Goal: Task Accomplishment & Management: Manage account settings

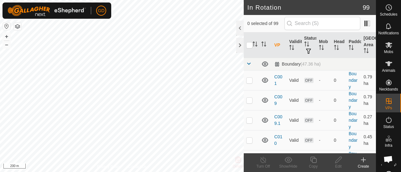
scroll to position [1217, 0]
click at [6, 37] on button "+" at bounding box center [7, 37] width 8 height 8
click at [6, 35] on button "+" at bounding box center [7, 37] width 8 height 8
click at [7, 39] on button "+" at bounding box center [7, 37] width 8 height 8
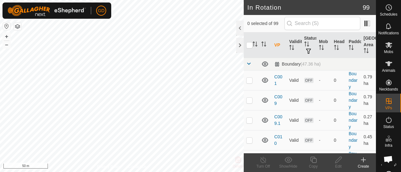
click at [69, 172] on html "GD Schedules Notifications Mobs Animals Neckbands VPs Status Infra Heatmap Help…" at bounding box center [200, 86] width 401 height 172
click at [377, 172] on html "GD Schedules Notifications Mobs Animals Neckbands VPs Status Infra Heatmap Help…" at bounding box center [200, 86] width 401 height 172
click at [5, 28] on div "Privacy Policy Contact Us 303 1463910292 Heifers Laneway Ad-Hoc + – ⇧ i 50 m" at bounding box center [122, 86] width 244 height 172
click at [7, 47] on button "–" at bounding box center [7, 45] width 8 height 8
click at [388, 160] on span "Open chat" at bounding box center [388, 160] width 10 height 8
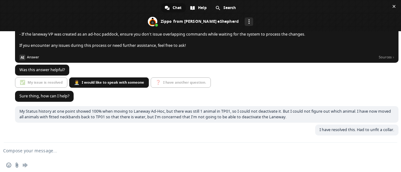
scroll to position [1218, 0]
click at [202, 7] on span "Help" at bounding box center [202, 7] width 9 height 9
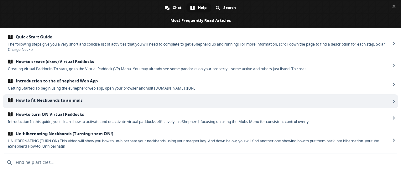
click at [68, 101] on span "How to fit Neckbands to animals" at bounding box center [199, 100] width 382 height 5
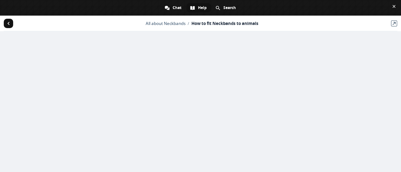
click at [6, 22] on span "Return to articles" at bounding box center [8, 23] width 9 height 9
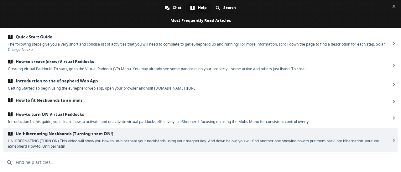
click at [55, 132] on span "Un-hibernating Neckbands (Turning them ON!)" at bounding box center [199, 133] width 382 height 5
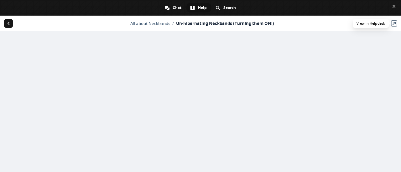
click at [393, 23] on link "View in Helpdesk" at bounding box center [394, 23] width 6 height 6
click at [392, 5] on span "Close chat" at bounding box center [393, 6] width 3 height 3
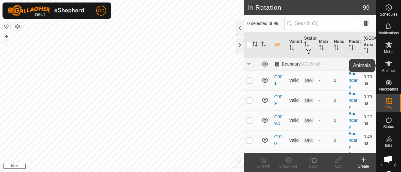
click at [386, 66] on icon at bounding box center [388, 63] width 7 height 5
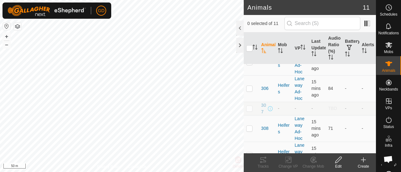
scroll to position [143, 0]
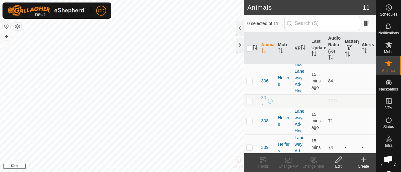
click at [249, 104] on p-checkbox at bounding box center [249, 101] width 6 height 5
checkbox input "true"
click at [335, 160] on icon at bounding box center [338, 161] width 8 height 8
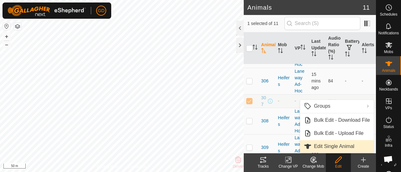
click at [329, 144] on link "Edit Single Animal" at bounding box center [337, 147] width 74 height 13
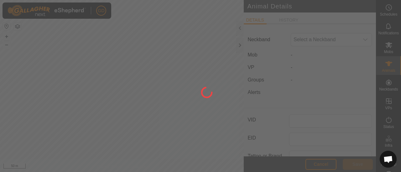
type input "307"
type input "982123826118437"
type input "Droughtmaster"
type input "0"
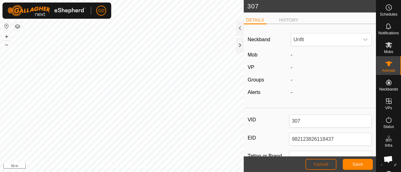
click at [320, 162] on button "Cancel" at bounding box center [320, 164] width 31 height 11
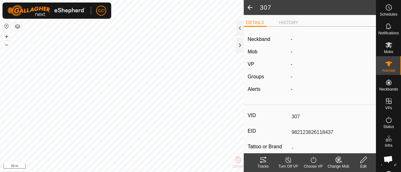
click at [248, 7] on span at bounding box center [250, 7] width 13 height 15
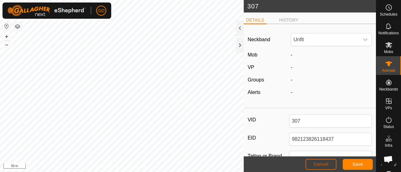
click at [325, 164] on span "Cancel" at bounding box center [320, 164] width 15 height 5
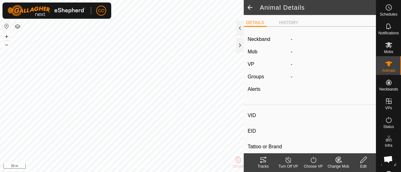
type input "307"
type input "982123826118437"
type input "-"
type input "Droughtmaster"
type input "-"
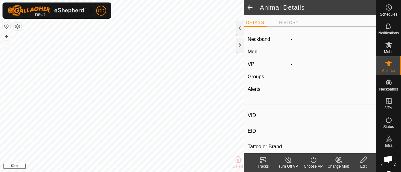
type input "0 kg"
type input "-"
click at [240, 46] on div at bounding box center [240, 45] width 8 height 15
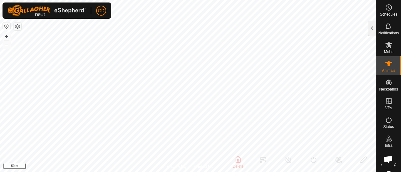
click at [387, 158] on span "Open chat" at bounding box center [388, 160] width 10 height 8
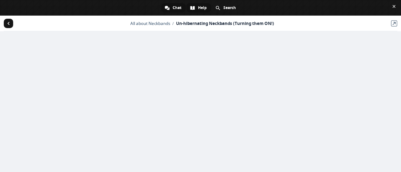
click at [171, 10] on div "Chat" at bounding box center [173, 7] width 25 height 9
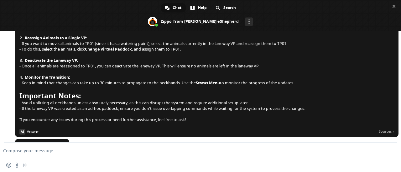
scroll to position [1218, 0]
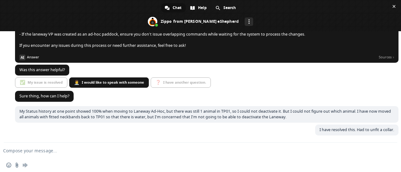
click at [36, 151] on textarea "Compose your message..." at bounding box center [190, 151] width 374 height 6
click at [23, 151] on textarea "Neckbank blinking single red" at bounding box center [190, 151] width 374 height 6
type textarea "Neckband blinking single red"
click at [389, 151] on span "Send" at bounding box center [389, 151] width 5 height 5
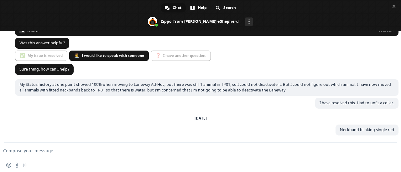
scroll to position [1244, 0]
click at [179, 55] on span "✅ My issue is resolved 👩‍⚕️ I would like to speak with someone ❓ I have another…" at bounding box center [114, 57] width 198 height 12
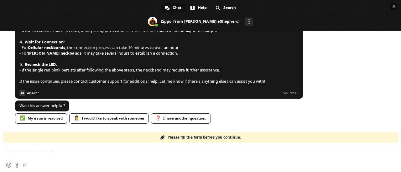
scroll to position [0, 0]
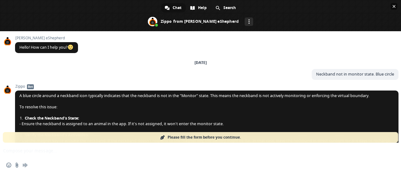
click at [395, 8] on span "Close chat" at bounding box center [393, 6] width 3 height 3
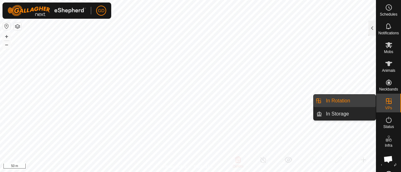
click at [345, 100] on span "In Rotation" at bounding box center [338, 101] width 24 height 8
click at [330, 100] on link "In Rotation" at bounding box center [349, 101] width 54 height 13
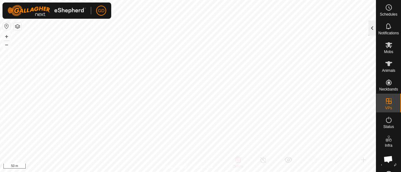
click at [372, 32] on div at bounding box center [372, 28] width 8 height 15
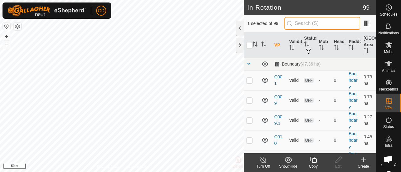
click at [315, 22] on input "text" at bounding box center [322, 23] width 76 height 13
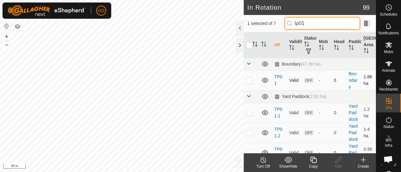
type input "tp01"
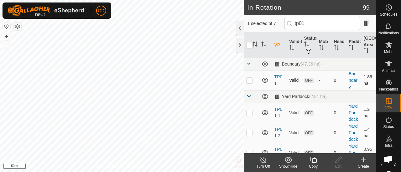
click at [248, 79] on p-checkbox at bounding box center [249, 80] width 6 height 5
checkbox input "true"
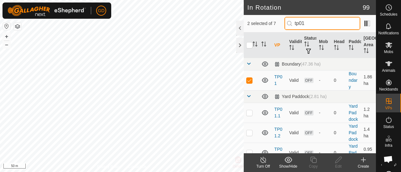
drag, startPoint x: 311, startPoint y: 22, endPoint x: 293, endPoint y: 22, distance: 18.2
click at [293, 22] on p-iconfield "tp01" at bounding box center [322, 23] width 76 height 13
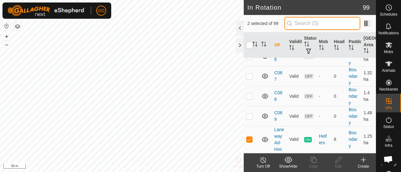
scroll to position [1541, 0]
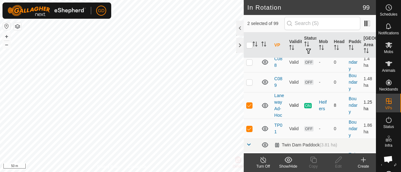
click at [250, 103] on p-checkbox at bounding box center [249, 105] width 6 height 5
checkbox input "false"
click at [337, 158] on icon at bounding box center [338, 161] width 8 height 8
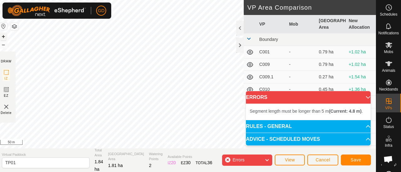
click at [7, 36] on button "+" at bounding box center [4, 37] width 8 height 8
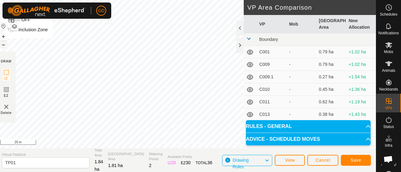
click at [6, 45] on button "–" at bounding box center [4, 45] width 8 height 8
click at [355, 159] on span "Save" at bounding box center [355, 160] width 11 height 5
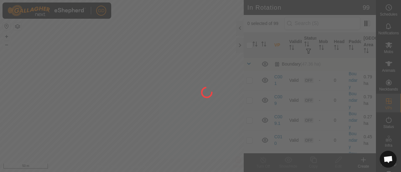
click at [64, 69] on div at bounding box center [200, 86] width 401 height 172
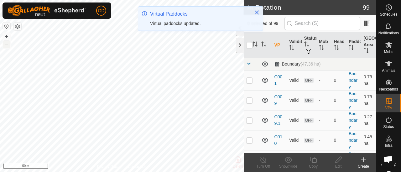
click at [7, 46] on button "–" at bounding box center [7, 45] width 8 height 8
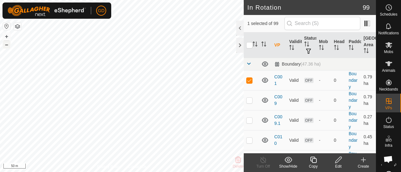
checkbox input "false"
checkbox input "true"
checkbox input "false"
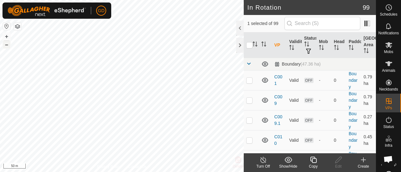
checkbox input "true"
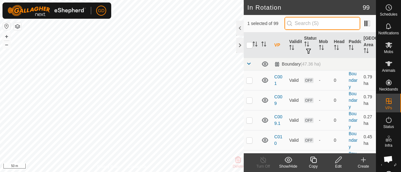
click at [302, 25] on input "text" at bounding box center [322, 23] width 76 height 13
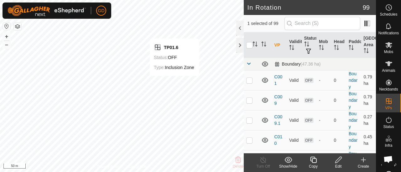
checkbox input "true"
checkbox input "false"
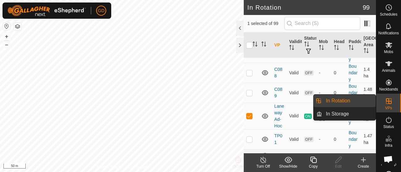
scroll to position [1542, 0]
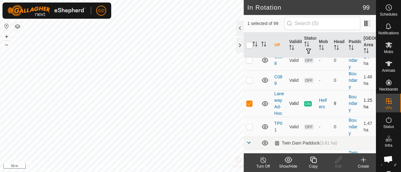
click at [250, 101] on p-checkbox at bounding box center [249, 103] width 6 height 5
checkbox input "false"
click at [249, 126] on p-checkbox at bounding box center [249, 127] width 6 height 5
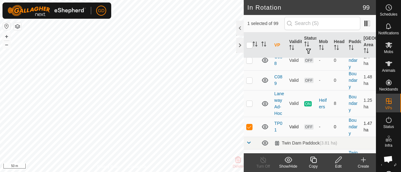
click at [249, 126] on p-checkbox at bounding box center [249, 127] width 6 height 5
checkbox input "true"
click at [387, 47] on icon at bounding box center [389, 45] width 8 height 8
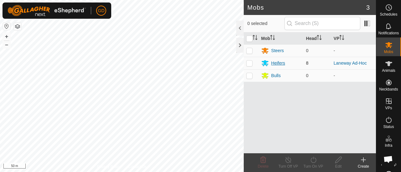
click at [279, 63] on div "Heifers" at bounding box center [278, 63] width 14 height 7
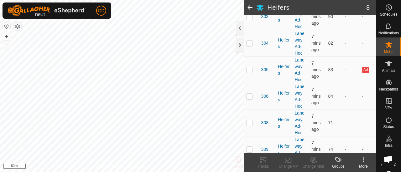
scroll to position [171, 0]
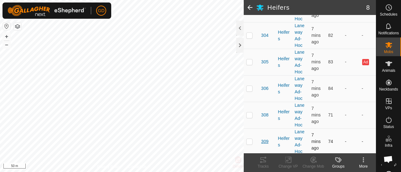
click at [264, 141] on span "309" at bounding box center [264, 142] width 7 height 7
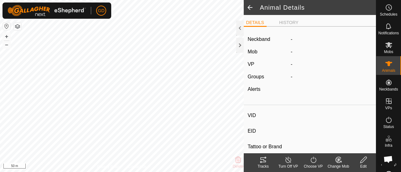
type input "309"
type input "982123826118692"
type input "-"
type input "Droughtmaster"
type input "-"
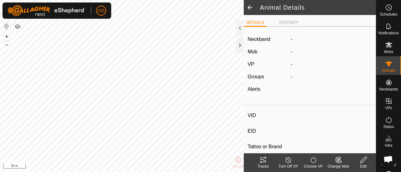
type input "0 kg"
type input "-"
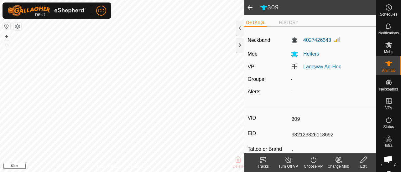
click at [262, 161] on icon at bounding box center [263, 161] width 8 height 8
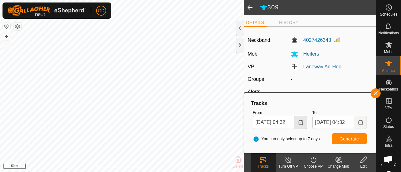
click at [300, 123] on icon "Choose Date" at bounding box center [300, 122] width 5 height 5
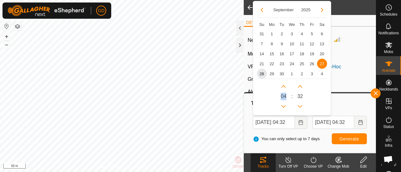
drag, startPoint x: 285, startPoint y: 97, endPoint x: 282, endPoint y: 96, distance: 3.5
click at [282, 96] on span "0 4" at bounding box center [283, 97] width 6 height 8
click at [284, 87] on button "Next Hour" at bounding box center [283, 87] width 10 height 10
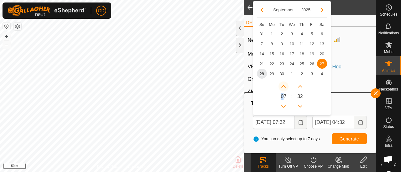
click at [284, 87] on button "Next Hour" at bounding box center [283, 87] width 10 height 10
click at [284, 87] on icon "Next Hour" at bounding box center [283, 86] width 5 height 5
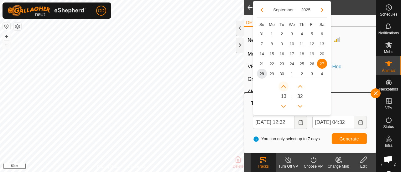
click at [284, 87] on icon "Next Hour" at bounding box center [283, 86] width 5 height 5
click at [284, 87] on button "Next Hour" at bounding box center [283, 87] width 10 height 10
type input "27 Sep, 2025 15:32"
click at [347, 138] on span "Generate" at bounding box center [348, 139] width 19 height 5
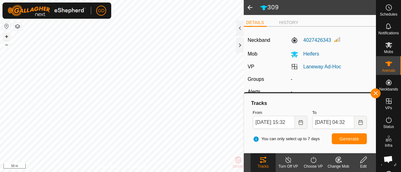
click at [7, 36] on button "+" at bounding box center [7, 37] width 8 height 8
click at [247, 157] on div "309 DETAILS HISTORY Neckband 4027426343 Mob Heifers VP Laneway Ad-Hoc Groups - …" at bounding box center [188, 86] width 376 height 172
click at [385, 47] on icon at bounding box center [389, 45] width 8 height 8
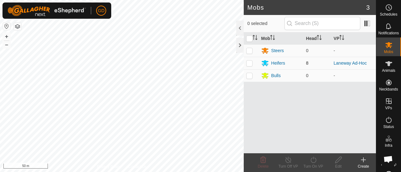
click at [248, 63] on p-checkbox at bounding box center [249, 63] width 6 height 5
checkbox input "true"
click at [313, 161] on icon at bounding box center [313, 161] width 8 height 8
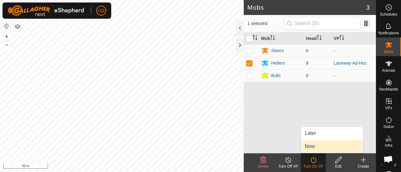
click at [313, 146] on link "Now" at bounding box center [332, 147] width 62 height 13
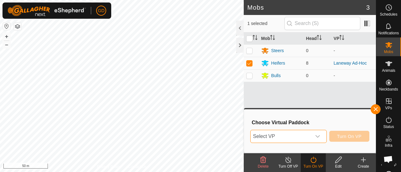
click at [303, 136] on span "Select VP" at bounding box center [280, 137] width 61 height 13
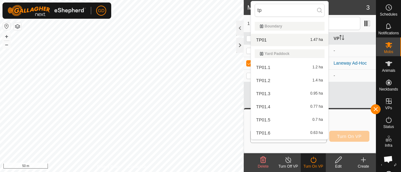
type input "tp"
click at [264, 40] on li "TP01 1.47 ha" at bounding box center [289, 40] width 77 height 13
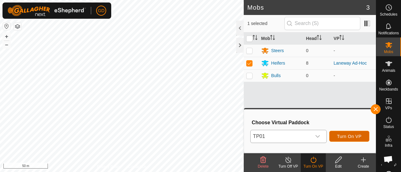
click at [350, 136] on span "Turn On VP" at bounding box center [349, 136] width 24 height 5
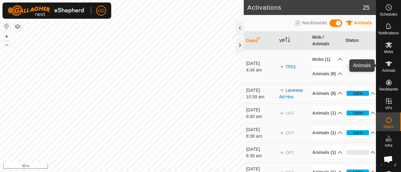
click at [385, 64] on icon at bounding box center [388, 63] width 7 height 5
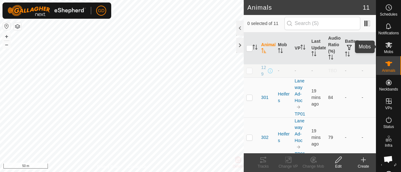
click at [385, 44] on icon at bounding box center [388, 45] width 7 height 6
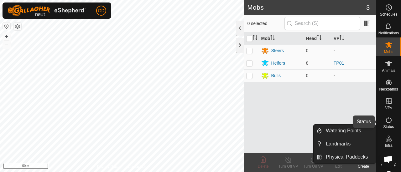
click at [385, 121] on icon at bounding box center [389, 120] width 8 height 8
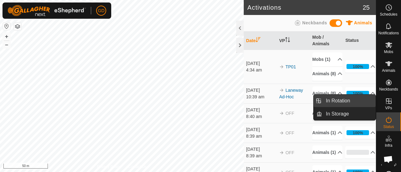
click at [350, 100] on link "In Rotation" at bounding box center [349, 101] width 54 height 13
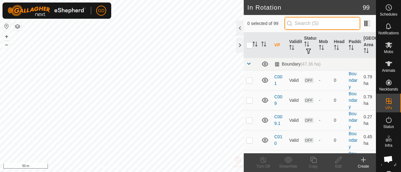
click at [307, 23] on input "text" at bounding box center [322, 23] width 76 height 13
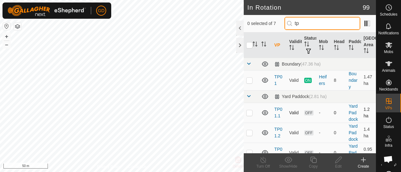
type input "tp"
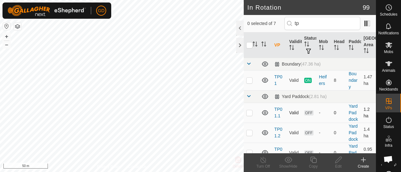
click at [250, 115] on p-checkbox at bounding box center [249, 112] width 6 height 5
checkbox input "true"
click at [338, 159] on icon at bounding box center [338, 160] width 6 height 6
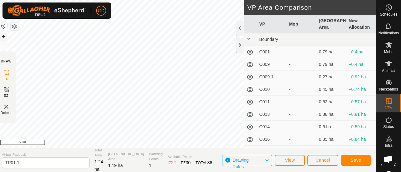
click at [7, 37] on button "+" at bounding box center [4, 37] width 8 height 8
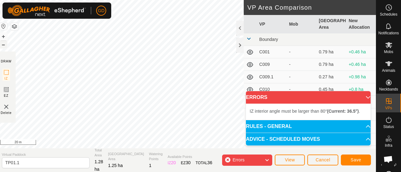
click at [7, 45] on button "–" at bounding box center [4, 45] width 8 height 8
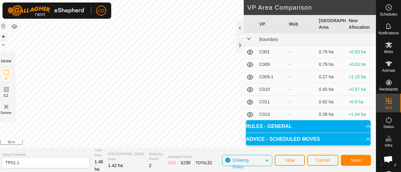
click at [7, 37] on button "+" at bounding box center [4, 37] width 8 height 8
click at [5, 47] on button "–" at bounding box center [4, 45] width 8 height 8
click at [352, 159] on span "Save" at bounding box center [355, 160] width 11 height 5
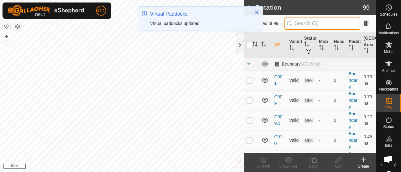
click at [307, 23] on input "text" at bounding box center [322, 23] width 76 height 13
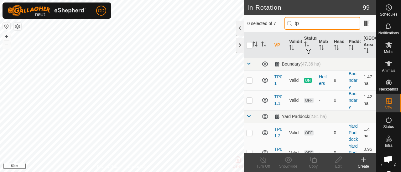
type input "tp"
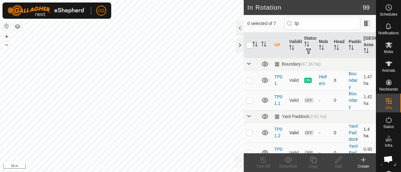
click at [249, 135] on p-checkbox at bounding box center [249, 133] width 6 height 5
checkbox input "true"
click at [7, 36] on button "+" at bounding box center [7, 37] width 8 height 8
click at [338, 160] on icon at bounding box center [338, 161] width 8 height 8
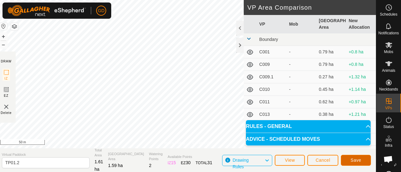
click at [353, 159] on span "Save" at bounding box center [355, 160] width 11 height 5
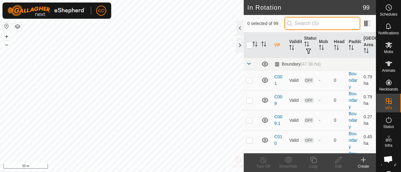
click at [311, 26] on input "text" at bounding box center [322, 23] width 76 height 13
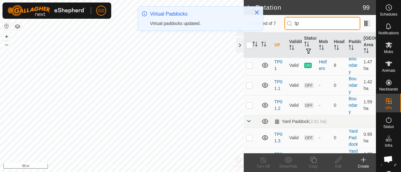
scroll to position [19, 0]
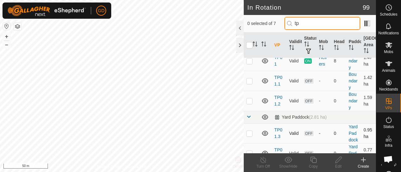
type input "tp"
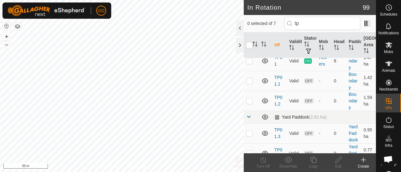
scroll to position [0, 0]
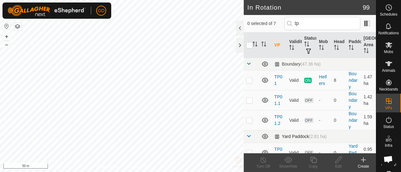
click at [251, 137] on tbody "Boundary (47.36 ha) TP01 Valid ON Heifers 8 Boundary 1.47 ha TP01.1 Valid OFF -…" at bounding box center [310, 140] width 132 height 165
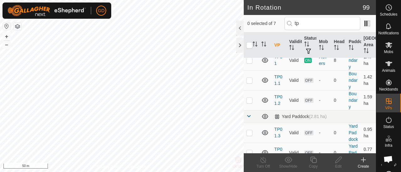
scroll to position [23, 0]
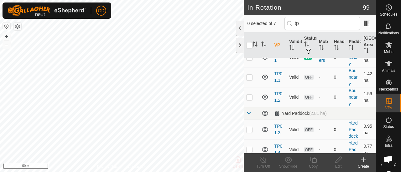
click at [248, 132] on p-checkbox at bounding box center [249, 129] width 6 height 5
checkbox input "true"
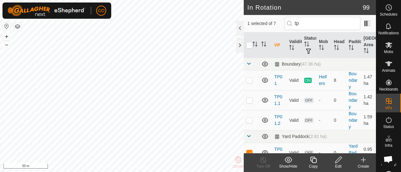
click at [338, 161] on icon at bounding box center [338, 160] width 6 height 6
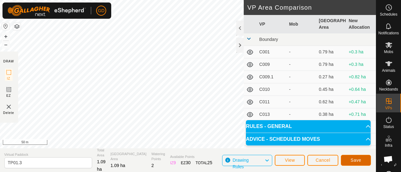
click at [351, 157] on button "Save" at bounding box center [356, 160] width 30 height 11
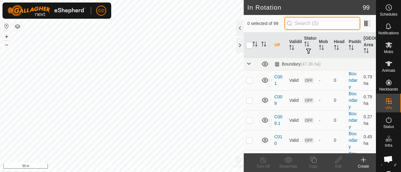
click at [317, 24] on input "text" at bounding box center [322, 23] width 76 height 13
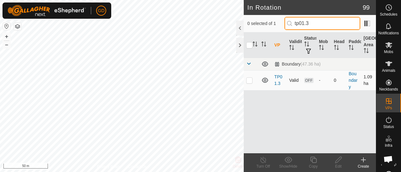
type input "tp01.3"
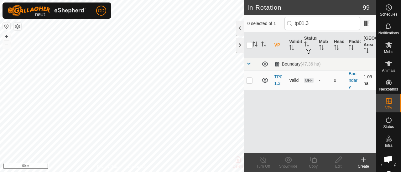
click at [250, 77] on td at bounding box center [251, 80] width 15 height 20
checkbox input "false"
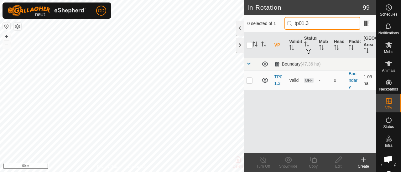
click at [320, 24] on input "tp01.3" at bounding box center [322, 23] width 76 height 13
type input "tp01.4"
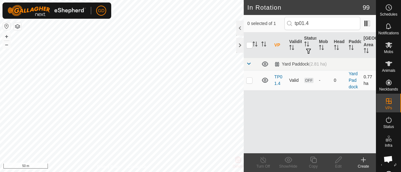
click at [250, 80] on p-checkbox at bounding box center [249, 80] width 6 height 5
checkbox input "true"
click at [338, 160] on icon at bounding box center [338, 161] width 8 height 8
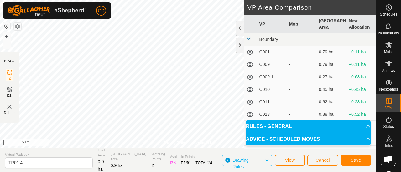
click at [189, 142] on div "Privacy Policy Contact Us Status: OFF Type: Inclusion Zone + – ⇧ i 50 m" at bounding box center [188, 74] width 376 height 149
click at [351, 158] on span "Save" at bounding box center [355, 160] width 11 height 5
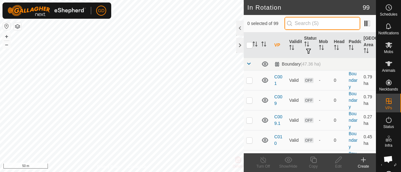
click at [312, 23] on input "text" at bounding box center [322, 23] width 76 height 13
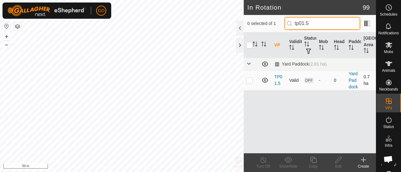
type input "tp01.5"
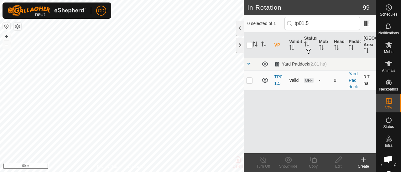
click at [250, 80] on p-checkbox at bounding box center [249, 80] width 6 height 5
checkbox input "true"
click at [339, 160] on icon at bounding box center [338, 160] width 6 height 6
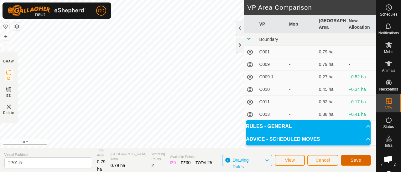
click at [351, 160] on span "Save" at bounding box center [355, 160] width 11 height 5
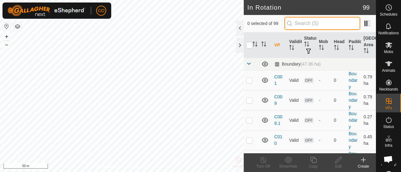
click at [312, 25] on input "text" at bounding box center [322, 23] width 76 height 13
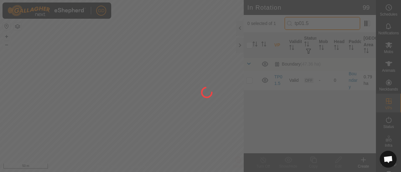
type input "tp01.5"
click at [250, 80] on div at bounding box center [200, 86] width 401 height 172
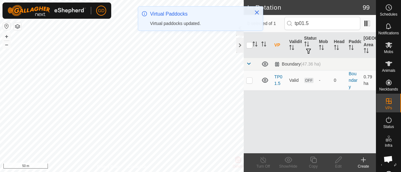
click at [250, 80] on p-checkbox at bounding box center [249, 80] width 6 height 5
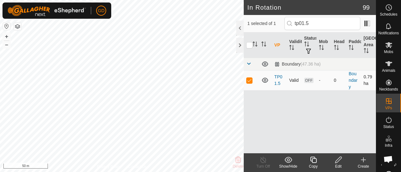
click at [249, 80] on p-checkbox at bounding box center [249, 80] width 6 height 5
checkbox input "false"
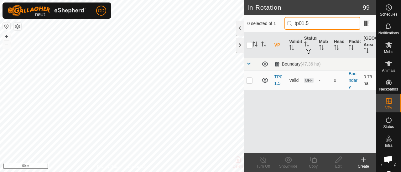
click at [320, 25] on input "tp01.5" at bounding box center [322, 23] width 76 height 13
type input "tp01.6"
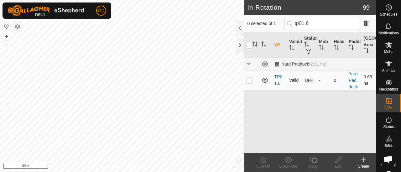
click at [250, 79] on p-checkbox at bounding box center [249, 80] width 6 height 5
checkbox input "true"
click at [338, 160] on icon at bounding box center [338, 161] width 8 height 8
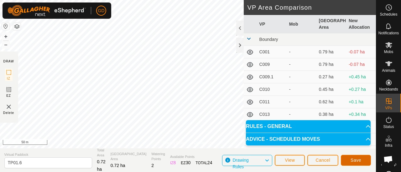
click at [349, 158] on button "Save" at bounding box center [356, 160] width 30 height 11
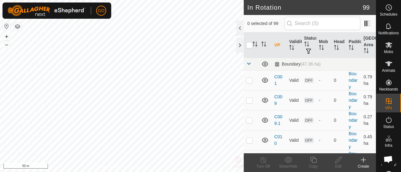
checkbox input "true"
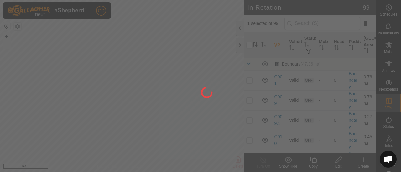
click at [312, 161] on div at bounding box center [200, 86] width 401 height 172
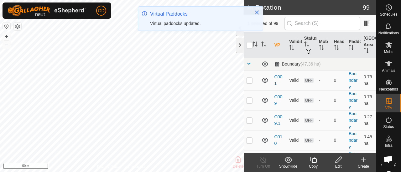
click at [312, 161] on icon at bounding box center [313, 160] width 6 height 6
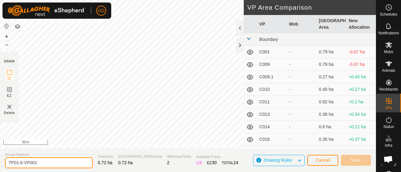
drag, startPoint x: 41, startPoint y: 163, endPoint x: 20, endPoint y: 163, distance: 21.3
click at [20, 163] on input "TP01.6-VP001" at bounding box center [49, 163] width 88 height 11
type input "TP01.7"
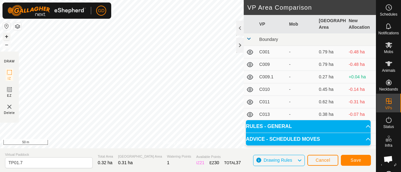
click at [8, 36] on button "+" at bounding box center [7, 37] width 8 height 8
click at [69, 96] on div "Status: OFF Type: Inclusion Zone + – ⇧ i 20 m" at bounding box center [188, 74] width 376 height 149
click at [353, 160] on span "Save" at bounding box center [355, 160] width 11 height 5
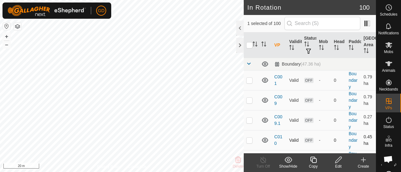
checkbox input "false"
checkbox input "true"
click at [338, 161] on icon at bounding box center [338, 161] width 8 height 8
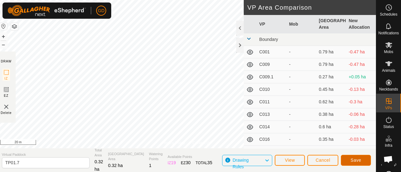
click at [358, 164] on button "Save" at bounding box center [356, 160] width 30 height 11
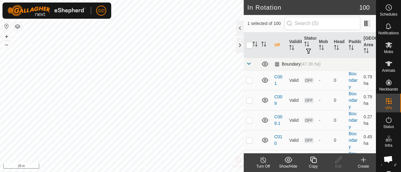
checkbox input "false"
checkbox input "true"
click at [145, 172] on html "GD Schedules Notifications Mobs Animals Neckbands VPs Status Infra Heatmap Help…" at bounding box center [200, 86] width 401 height 172
click at [178, 172] on html "GD Schedules Notifications Mobs Animals Neckbands VPs Status Infra Heatmap Help…" at bounding box center [200, 86] width 401 height 172
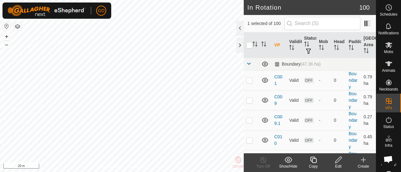
click at [239, 172] on html "GD Schedules Notifications Mobs Animals Neckbands VPs Status Infra Heatmap Help…" at bounding box center [200, 86] width 401 height 172
click at [6, 45] on button "–" at bounding box center [7, 45] width 8 height 8
click at [337, 161] on icon at bounding box center [338, 161] width 8 height 8
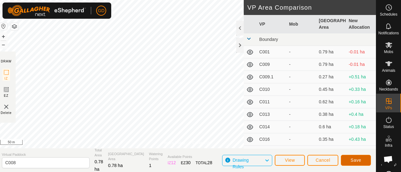
click at [349, 161] on button "Save" at bounding box center [356, 160] width 30 height 11
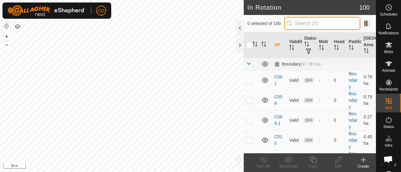
click at [302, 24] on input "text" at bounding box center [322, 23] width 76 height 13
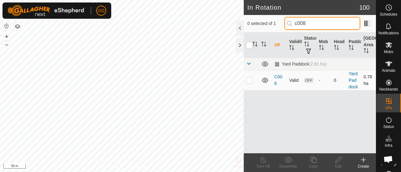
type input "c008"
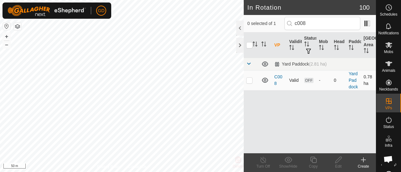
click at [251, 81] on p-checkbox at bounding box center [249, 80] width 6 height 5
checkbox input "true"
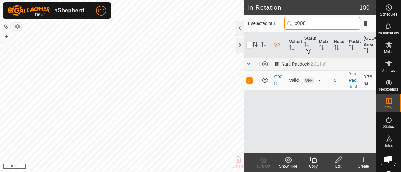
click at [315, 25] on input "c008" at bounding box center [322, 23] width 76 height 13
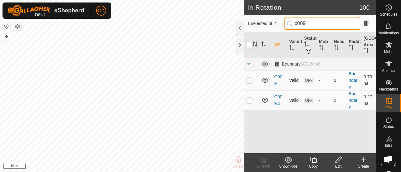
type input "c009"
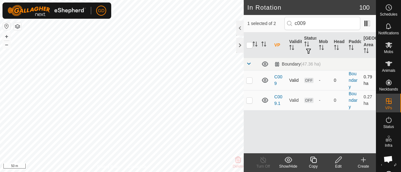
click at [250, 80] on p-checkbox at bounding box center [249, 80] width 6 height 5
checkbox input "true"
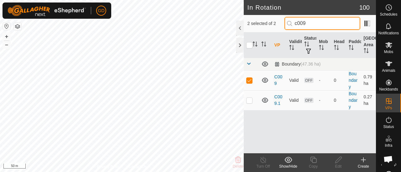
click at [321, 26] on input "c009" at bounding box center [322, 23] width 76 height 13
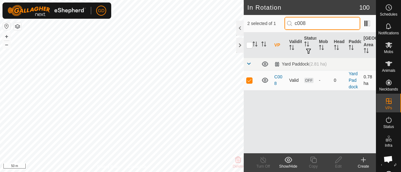
type input "c008"
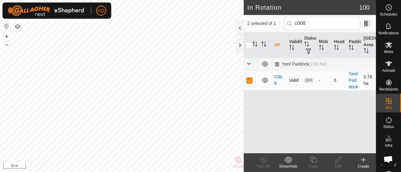
click at [249, 80] on p-checkbox at bounding box center [249, 80] width 6 height 5
checkbox input "false"
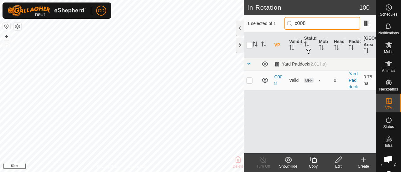
click at [314, 22] on input "c008" at bounding box center [322, 23] width 76 height 13
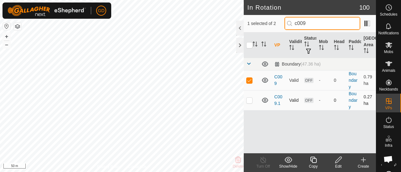
type input "c009"
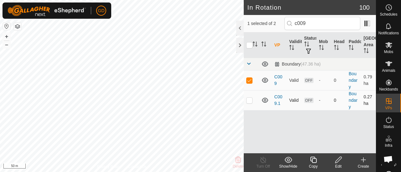
click at [249, 100] on p-checkbox at bounding box center [249, 100] width 6 height 5
checkbox input "false"
click at [338, 161] on icon at bounding box center [338, 160] width 6 height 6
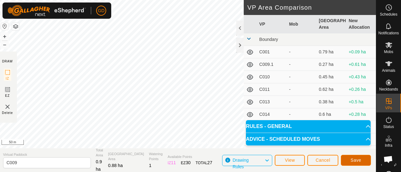
click at [345, 161] on button "Save" at bounding box center [356, 160] width 30 height 11
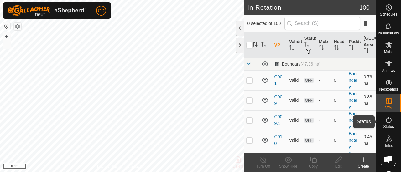
click at [387, 122] on icon at bounding box center [389, 120] width 6 height 6
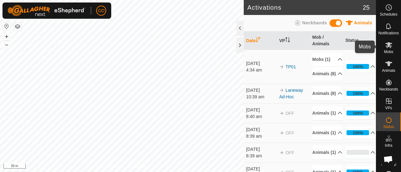
click at [385, 46] on icon at bounding box center [389, 45] width 8 height 8
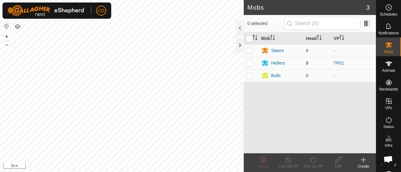
click at [251, 64] on p-checkbox at bounding box center [249, 63] width 6 height 5
checkbox input "true"
click at [275, 64] on div "Heifers" at bounding box center [278, 63] width 14 height 7
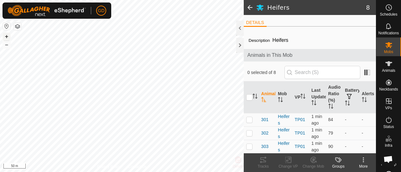
click at [7, 35] on button "+" at bounding box center [7, 37] width 8 height 8
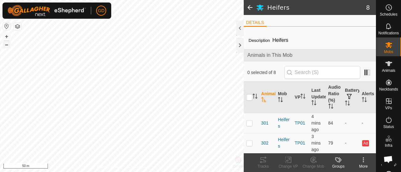
click at [8, 46] on button "–" at bounding box center [7, 45] width 8 height 8
click at [8, 35] on button "+" at bounding box center [7, 37] width 8 height 8
